Goal: Information Seeking & Learning: Learn about a topic

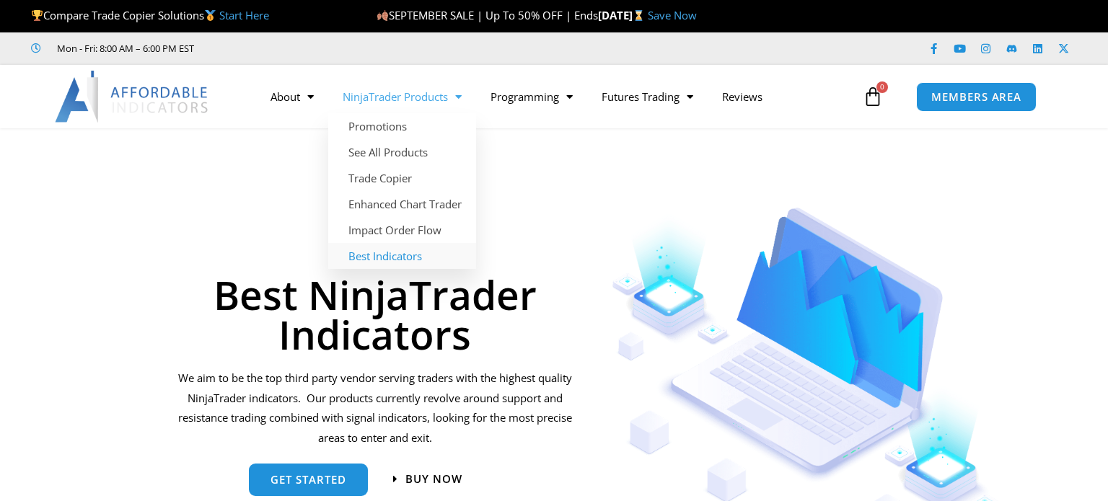
click at [382, 102] on link "NinjaTrader Products" at bounding box center [402, 96] width 148 height 33
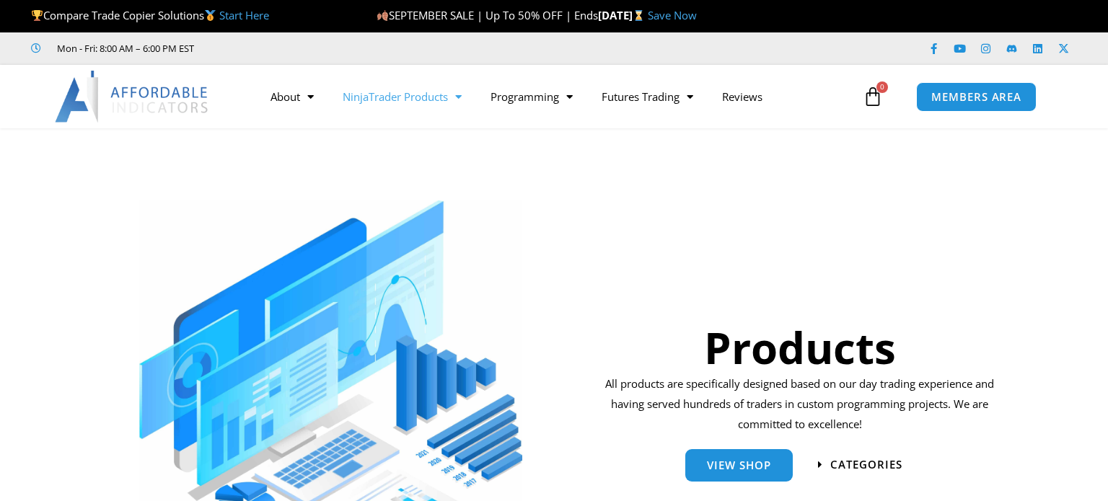
scroll to position [1889, 0]
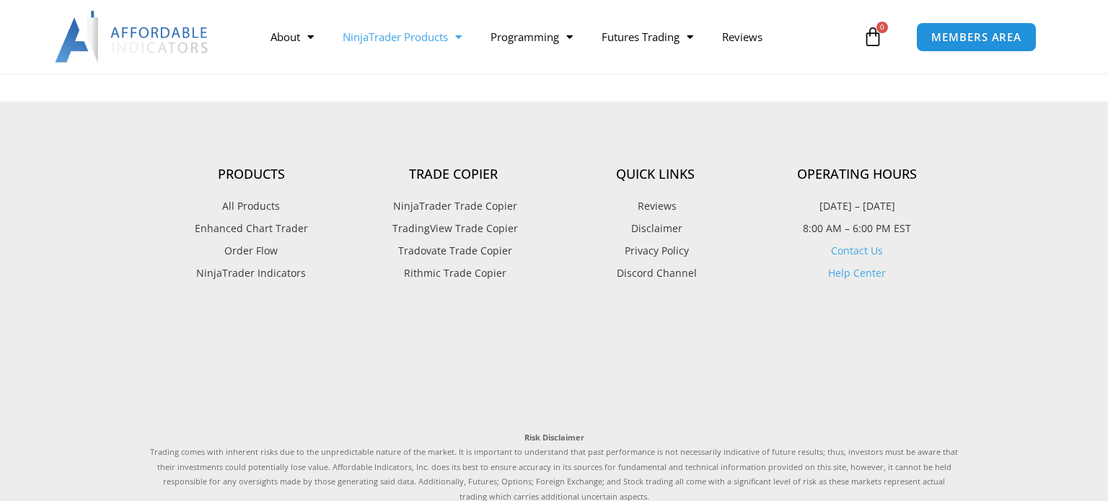
click at [531, 254] on link "Tradovate Trade Copier" at bounding box center [453, 251] width 202 height 19
